Goal: Navigation & Orientation: Find specific page/section

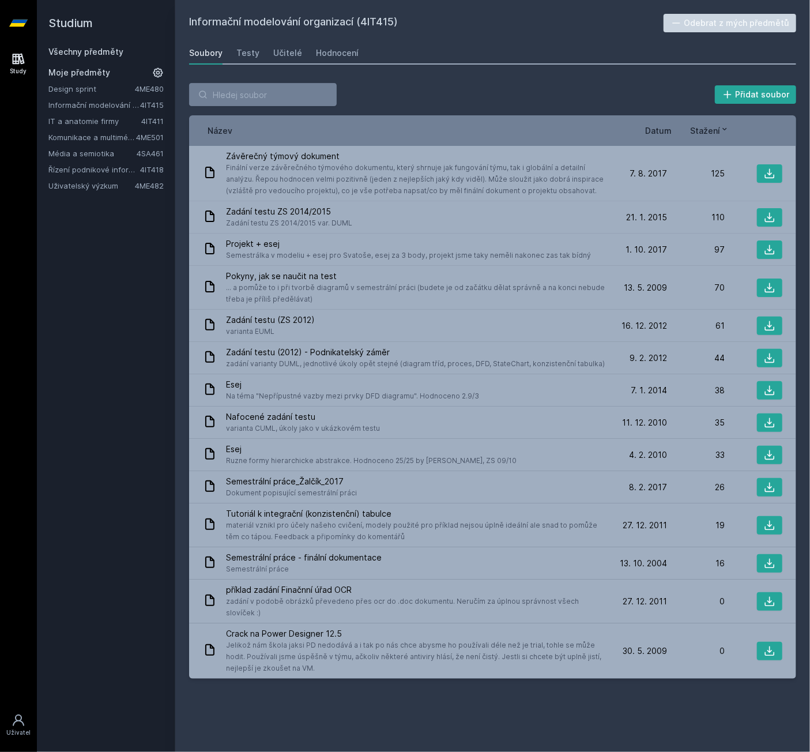
click at [408, 72] on button "Ne" at bounding box center [407, 74] width 42 height 29
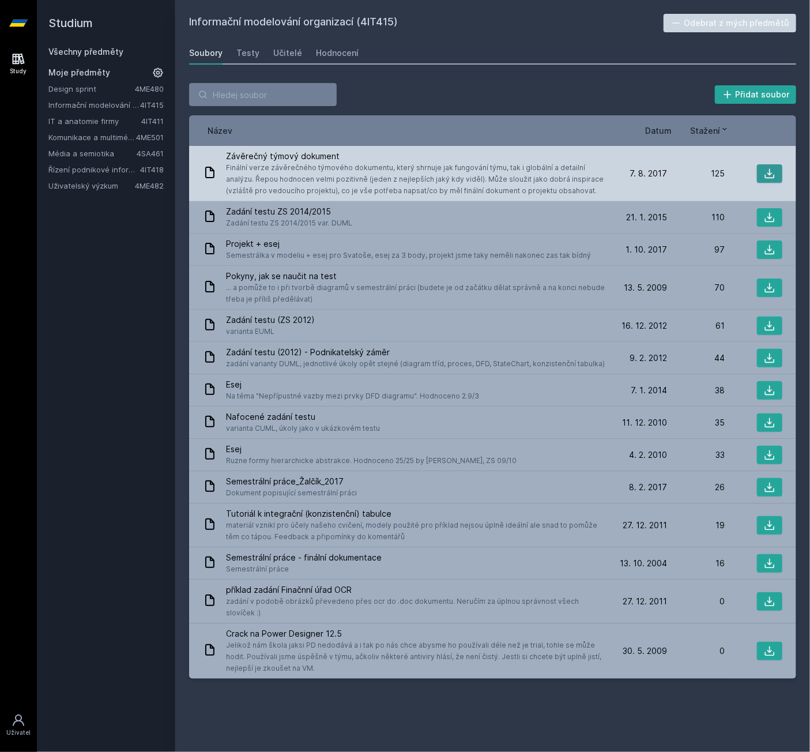
click at [758, 171] on button at bounding box center [769, 173] width 25 height 18
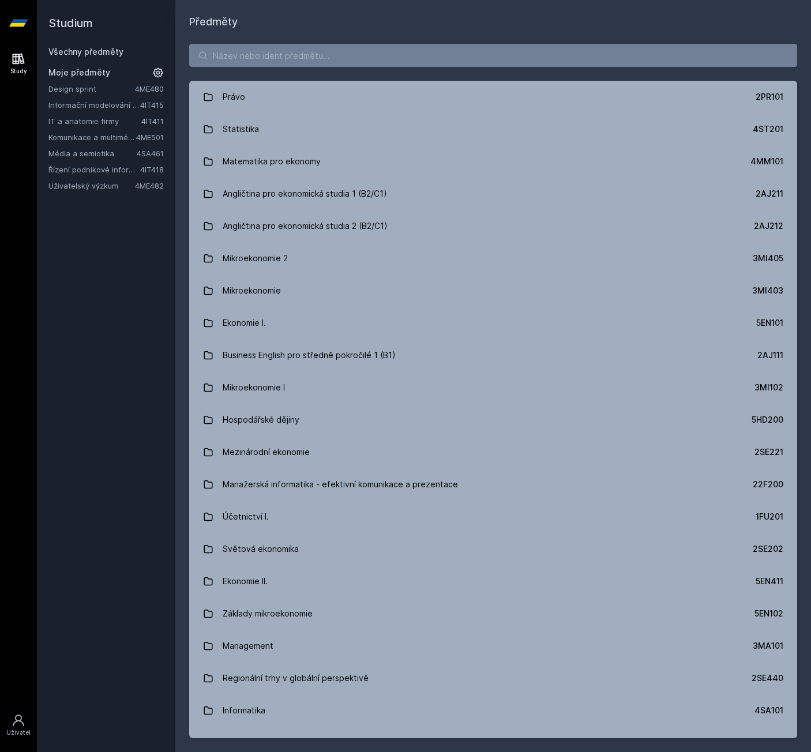
click at [103, 106] on link "Informační modelování organizací" at bounding box center [94, 105] width 92 height 12
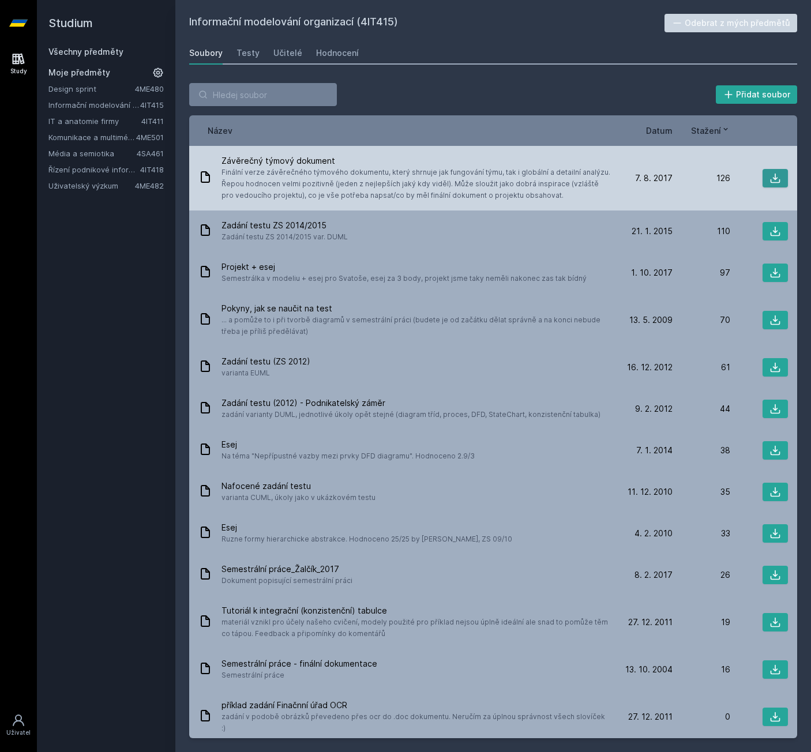
click at [769, 179] on icon at bounding box center [775, 178] width 12 height 12
